Goal: Check status: Check status

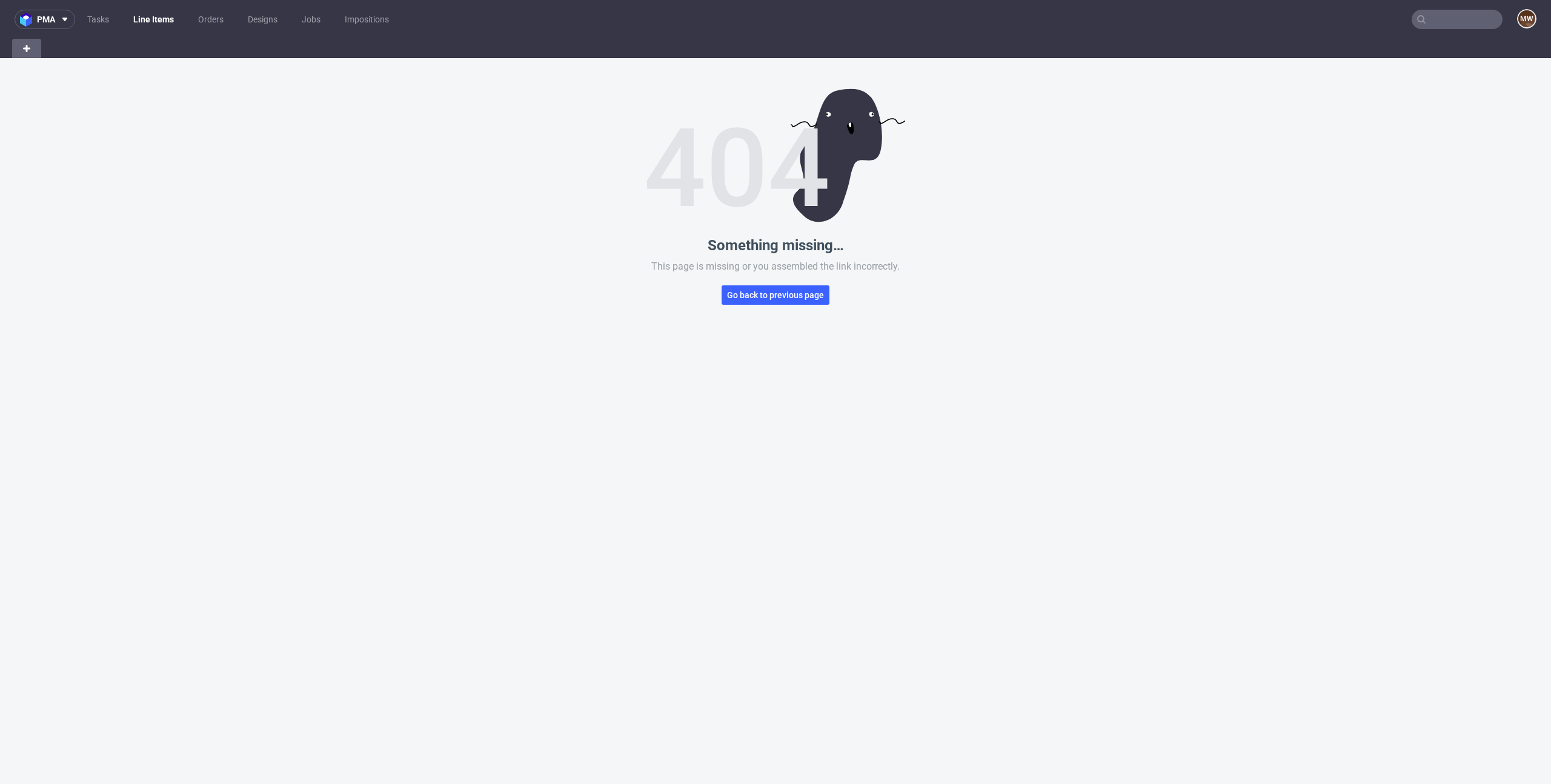
click at [1437, 16] on input "text" at bounding box center [1457, 19] width 91 height 19
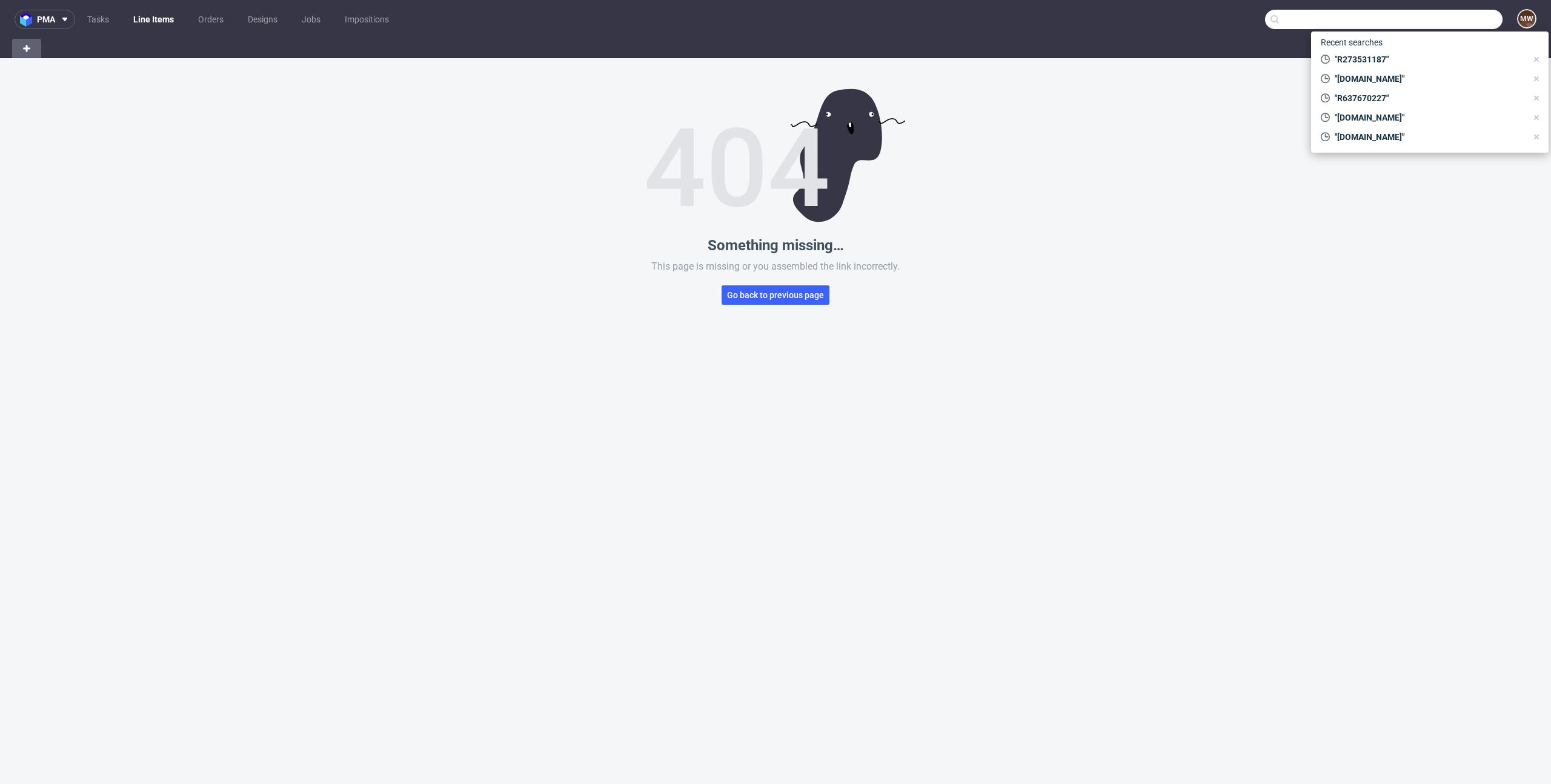
paste input "R764915533"
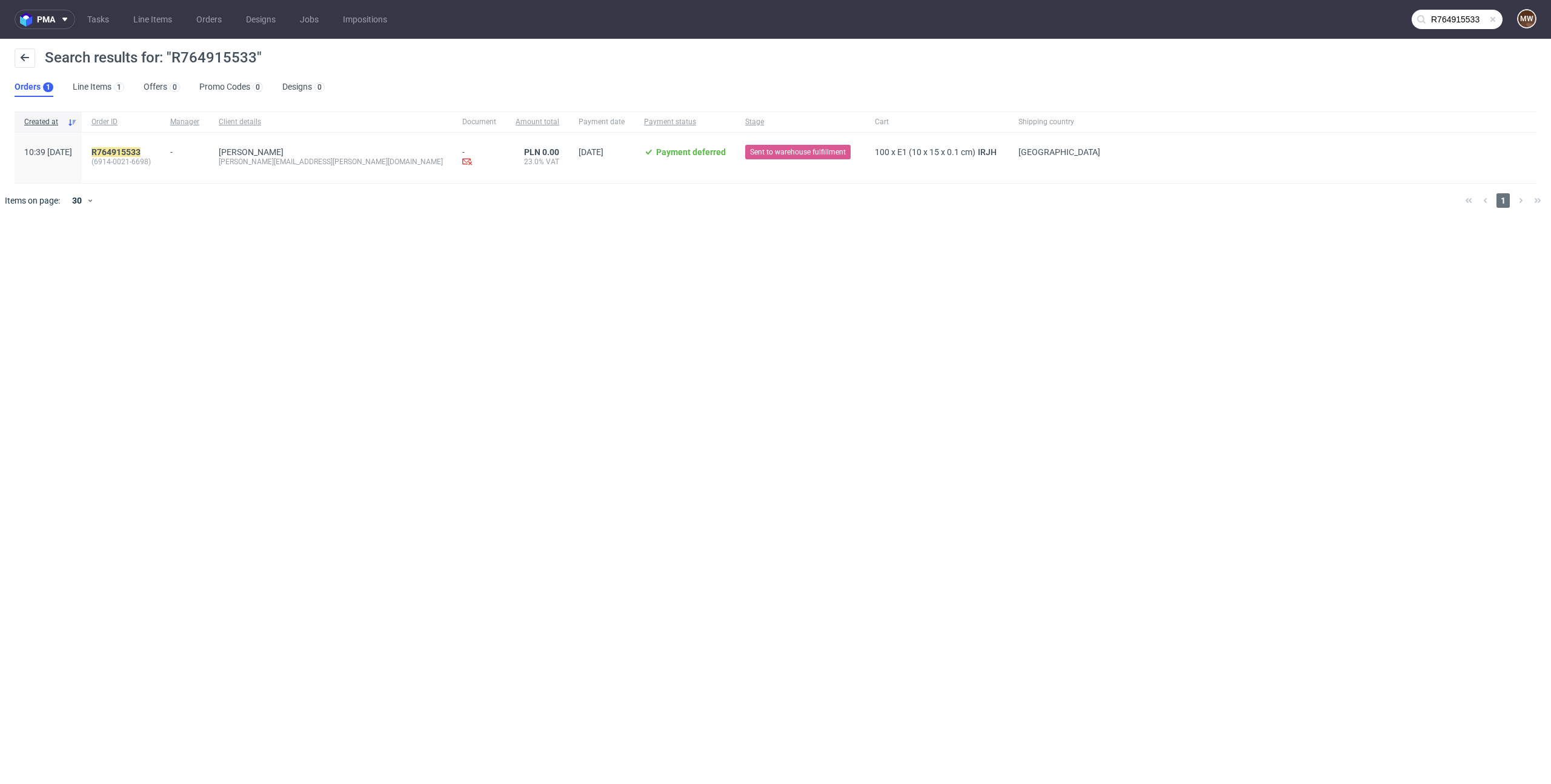
click at [336, 401] on div "pma Tasks Line Items Orders Designs Jobs Impositions R764915533 MW Search resul…" at bounding box center [776, 392] width 1551 height 784
click at [524, 152] on span "PLN 0.00" at bounding box center [541, 152] width 35 height 10
click at [603, 231] on div "pma Tasks Line Items Orders Designs Jobs Impositions R764915533 MW Search resul…" at bounding box center [776, 392] width 1551 height 784
click at [750, 149] on span "Sent to warehouse fulfillment" at bounding box center [798, 152] width 96 height 11
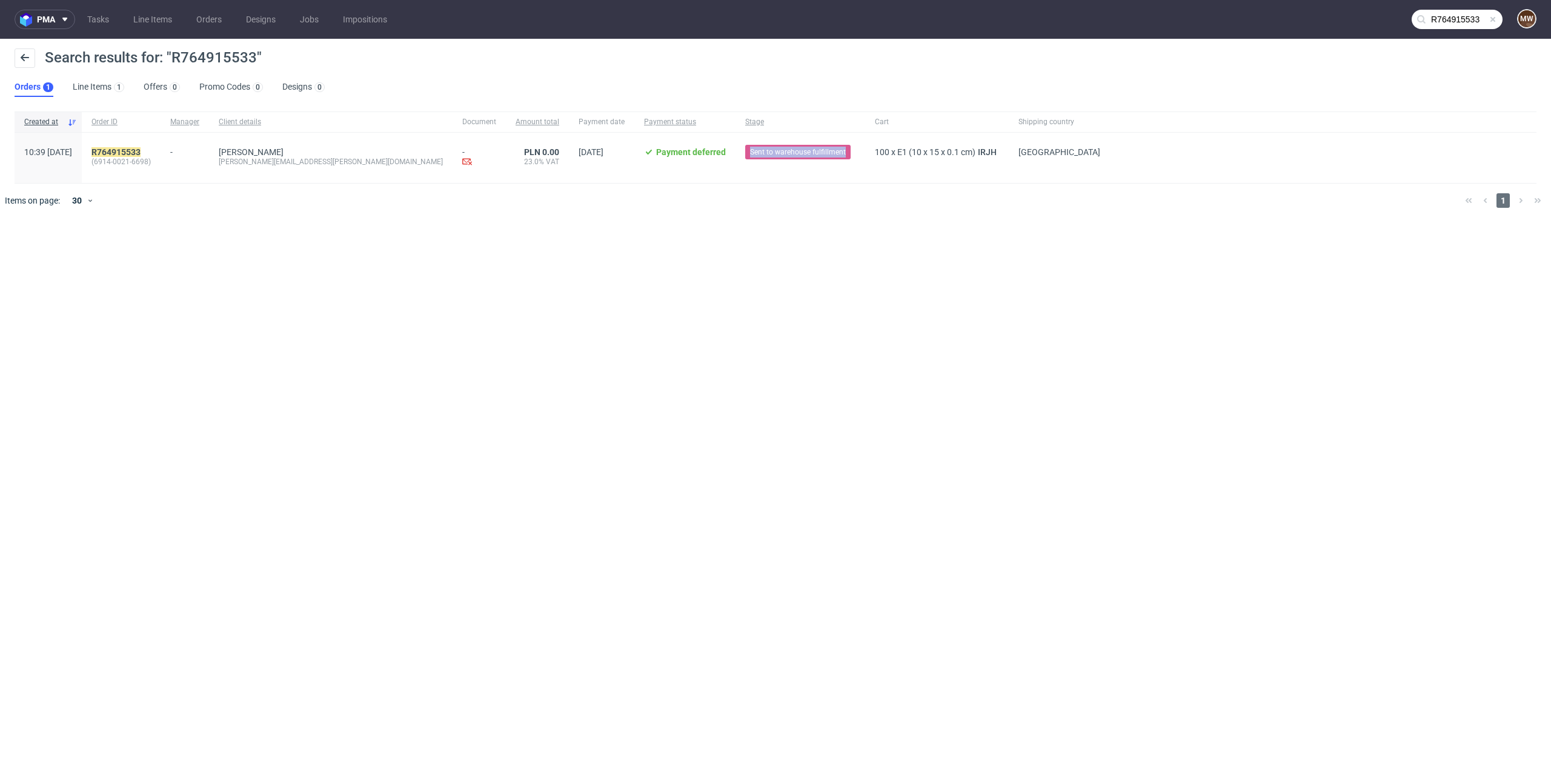
click at [750, 149] on span "Sent to warehouse fulfillment" at bounding box center [798, 152] width 96 height 11
click at [645, 338] on div "pma Tasks Line Items Orders Designs Jobs Impositions R764915533 MW Search resul…" at bounding box center [776, 392] width 1551 height 784
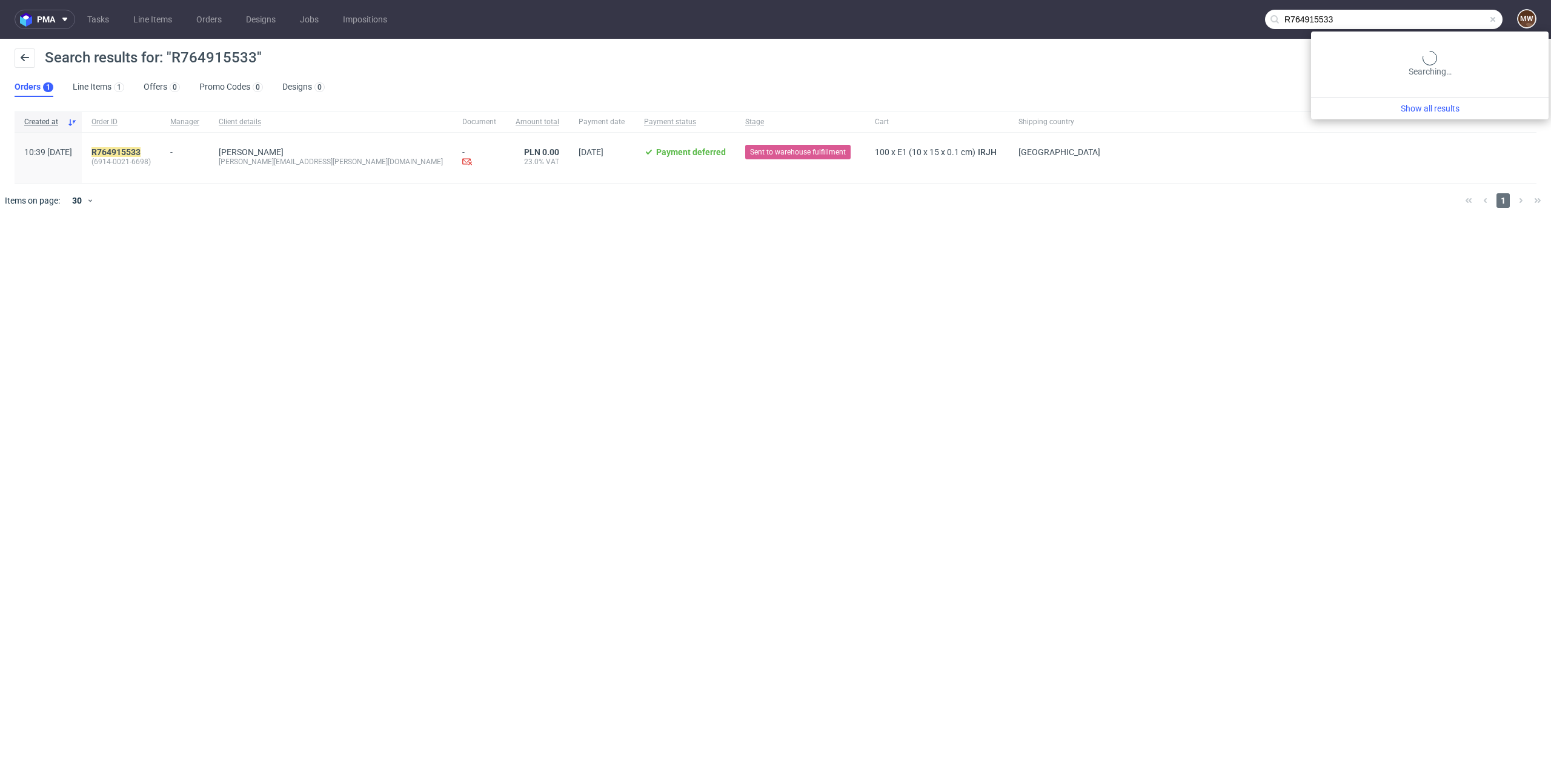
click at [1455, 22] on input "R764915533" at bounding box center [1383, 19] width 238 height 19
paste input "150288428"
type input "R150288428"
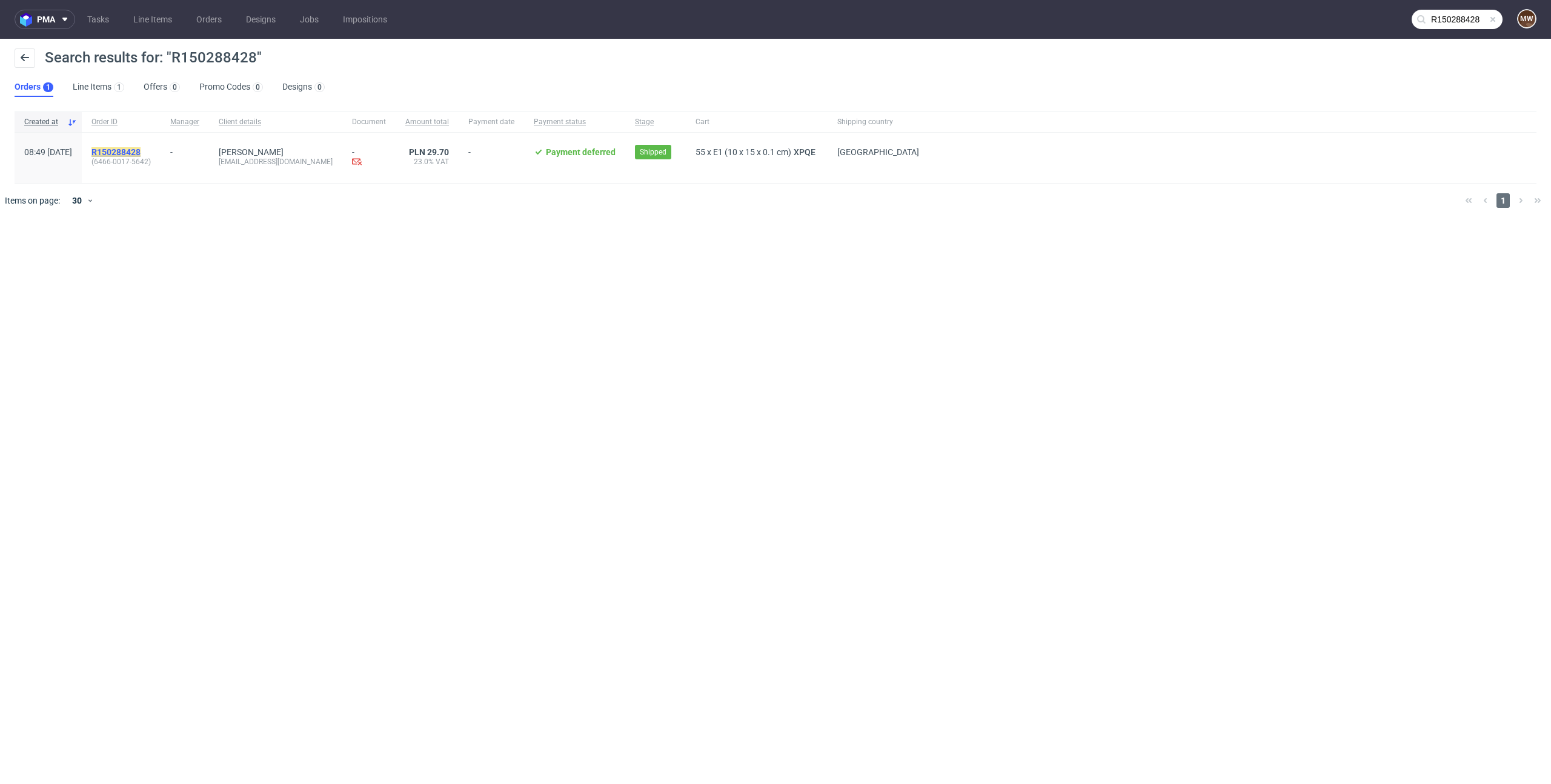
click at [141, 151] on mark "R150288428" at bounding box center [116, 152] width 49 height 10
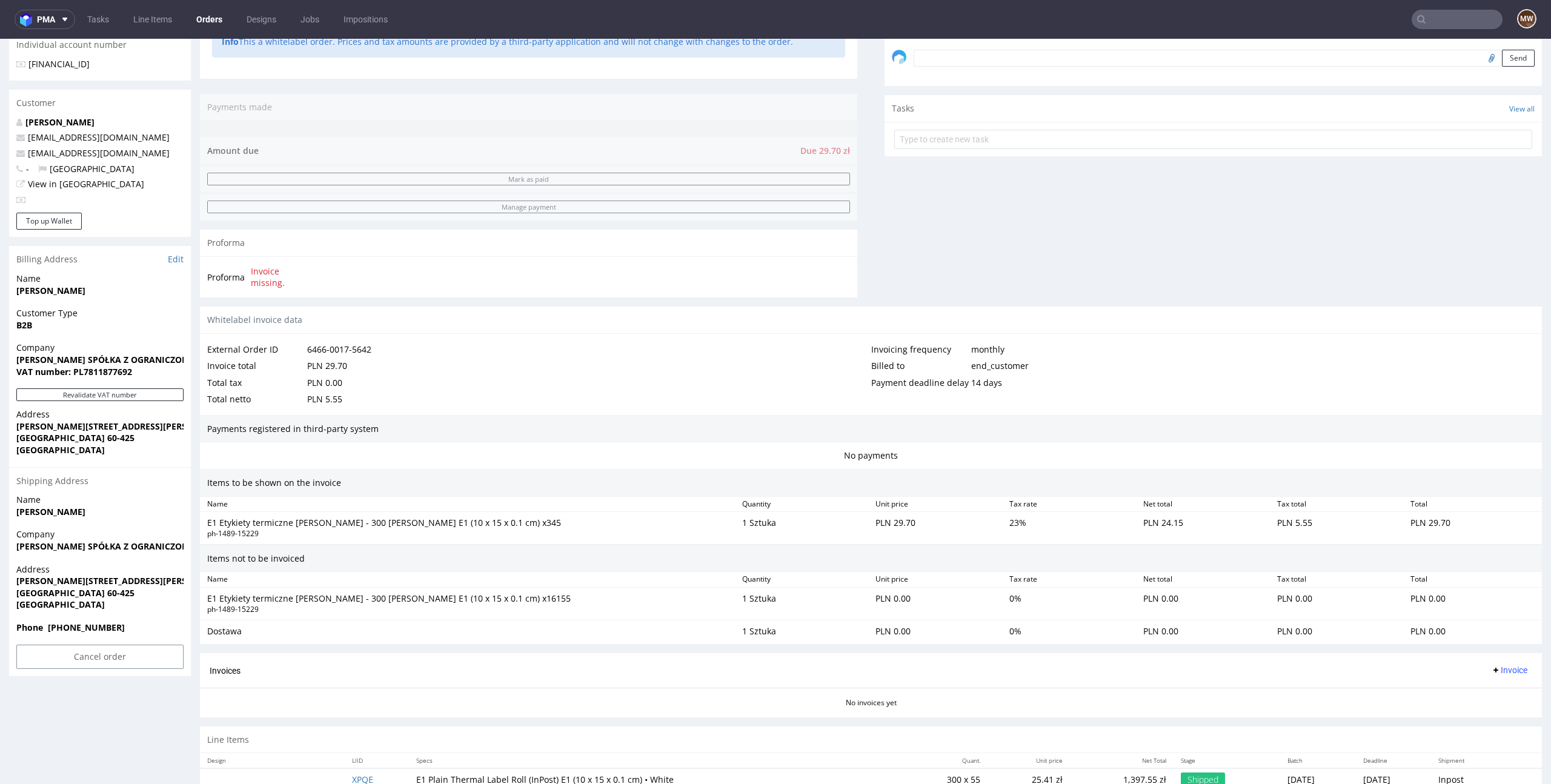
scroll to position [399, 0]
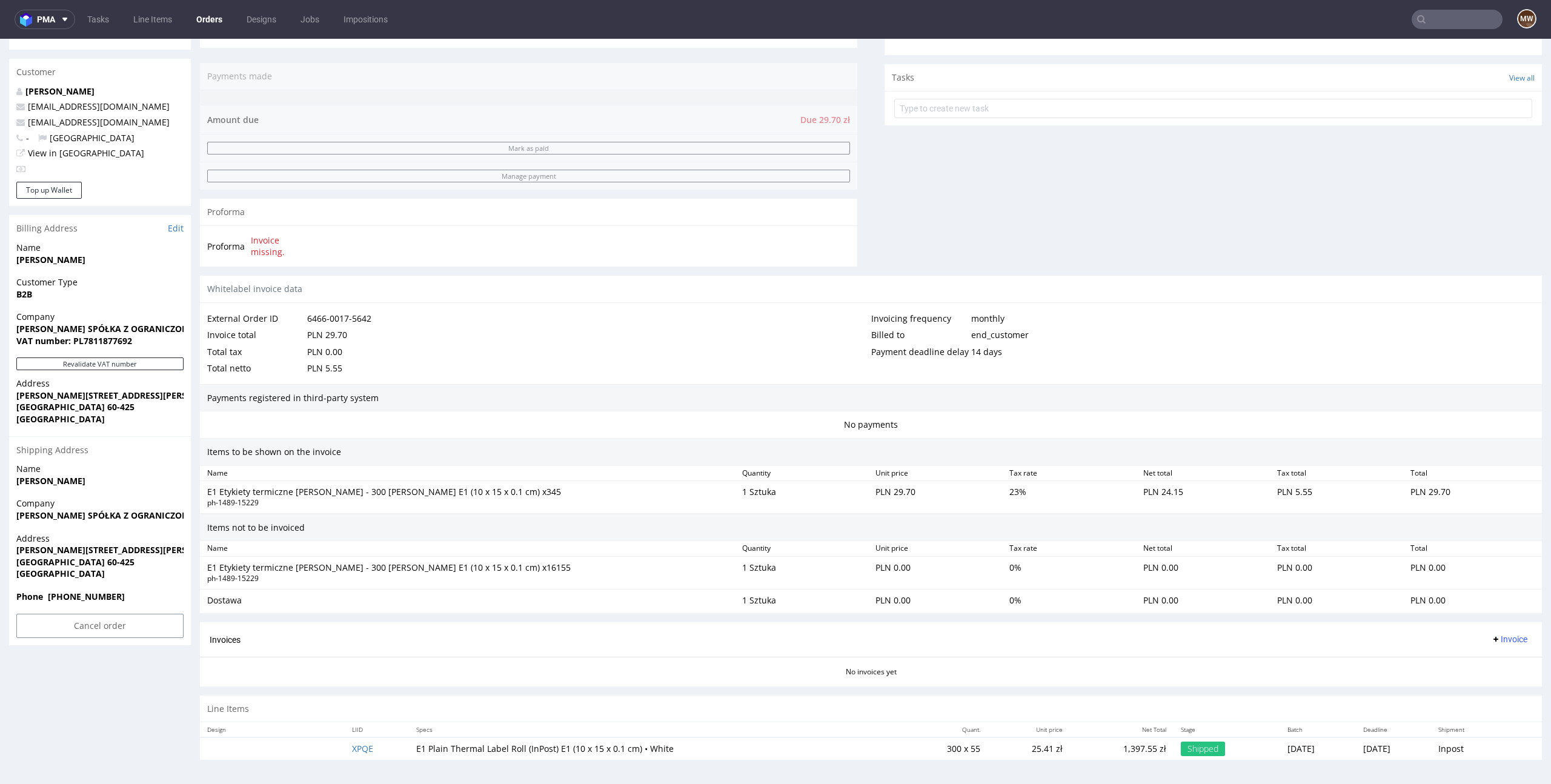
click at [454, 490] on div "E1 Etykiety termiczne [PERSON_NAME] - 300 [PERSON_NAME] E1 (10 x 15 x 0.1 cm) x…" at bounding box center [469, 492] width 525 height 12
click at [708, 634] on div "Invoices Invoice" at bounding box center [871, 639] width 1323 height 15
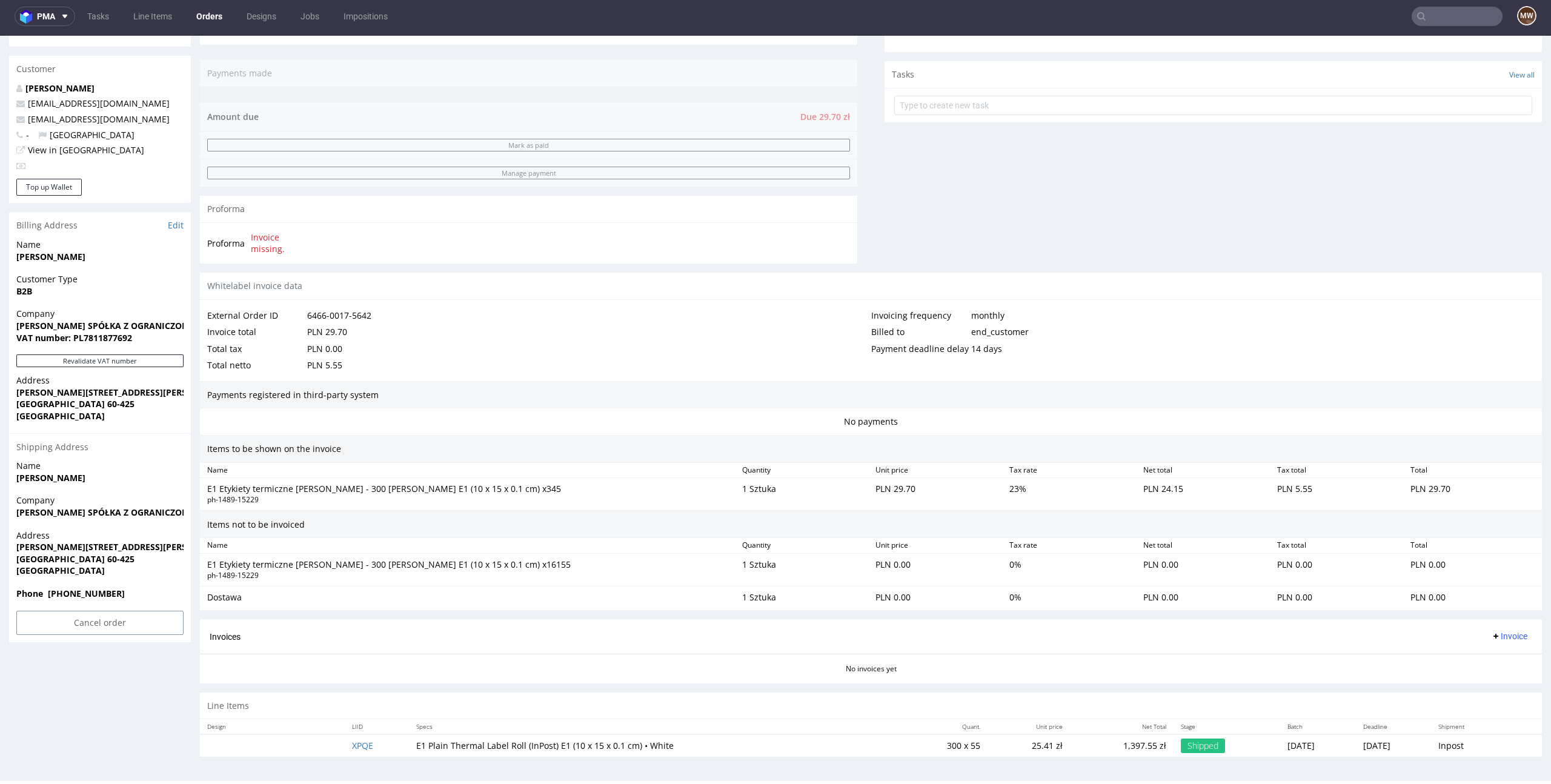
click at [387, 554] on div "E1 Etykiety termiczne [PERSON_NAME] - 300 [PERSON_NAME] E1 (10 x 15 x 0.1 cm) x…" at bounding box center [871, 570] width 1342 height 32
click at [389, 571] on div "ph-1489-15229" at bounding box center [469, 576] width 525 height 10
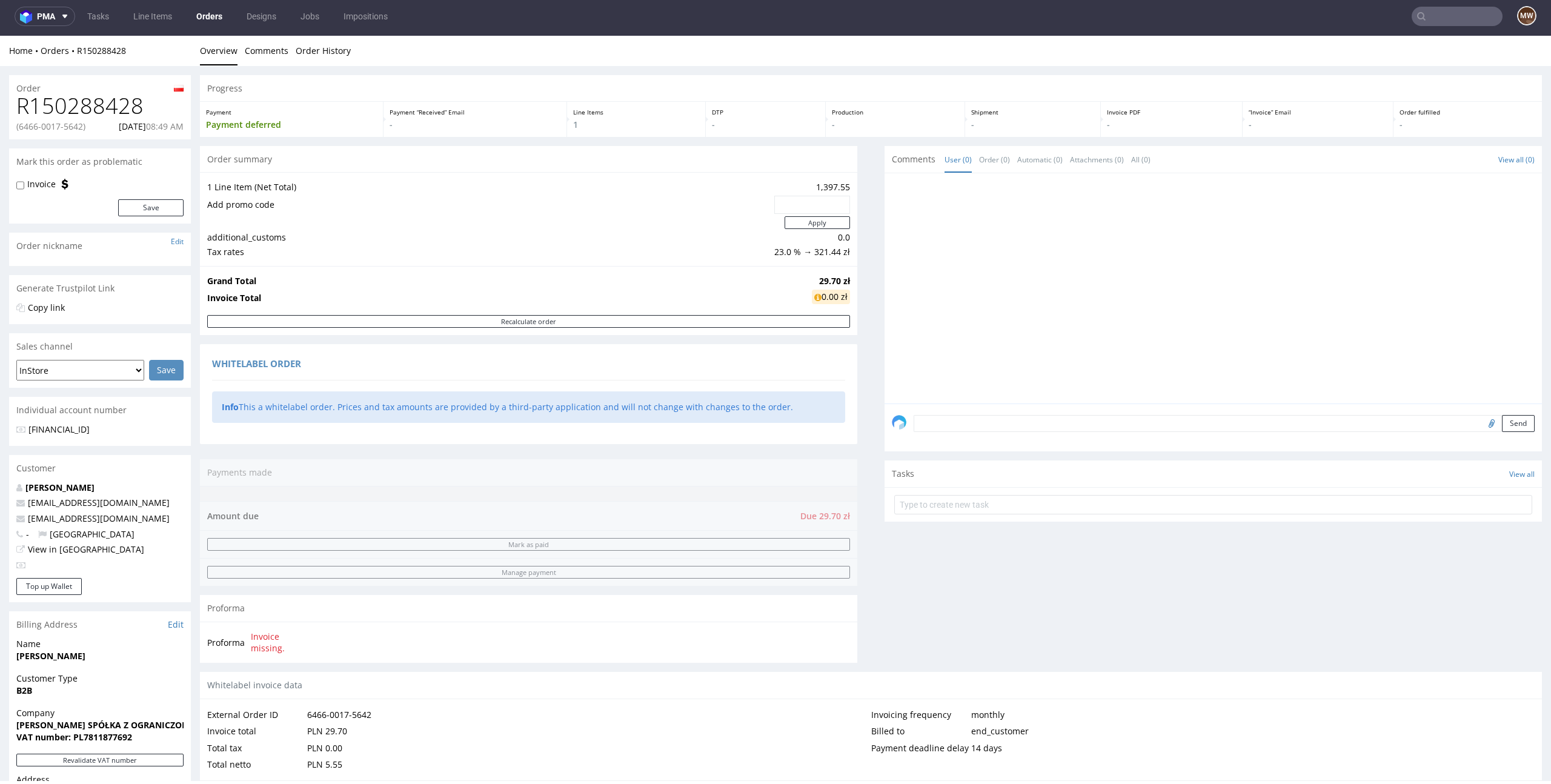
scroll to position [399, 0]
